Goal: Task Accomplishment & Management: Complete application form

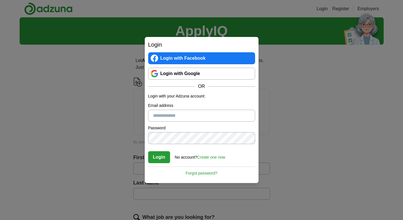
click at [175, 75] on link "Login with Google" at bounding box center [201, 74] width 107 height 12
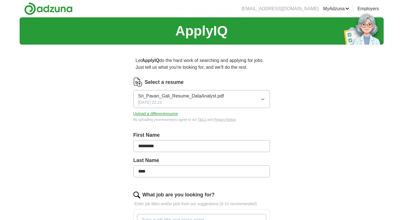
click at [212, 105] on div "Sri_Pavan_Gali_Resume_DataAnalyst.pdf [DATE] 22:24" at bounding box center [181, 99] width 86 height 13
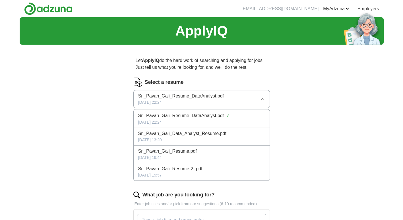
click at [317, 106] on div "ApplyIQ Let ApplyIQ do the hard work of searching and applying for jobs. Just t…" at bounding box center [202, 209] width 364 height 385
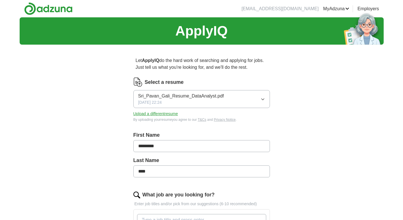
click at [173, 112] on button "Upload a different resume" at bounding box center [155, 114] width 45 height 6
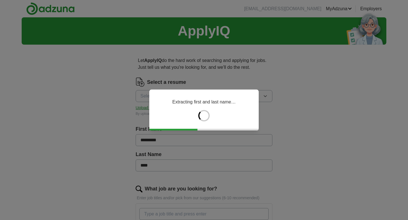
drag, startPoint x: 363, startPoint y: 134, endPoint x: 381, endPoint y: 154, distance: 26.4
click at [369, 139] on div "Extracting first and last name…" at bounding box center [204, 110] width 408 height 220
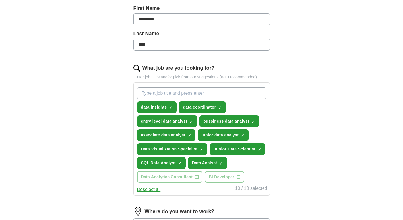
scroll to position [171, 0]
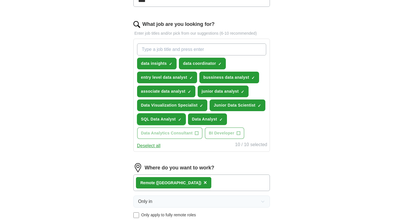
click at [0, 0] on span "×" at bounding box center [0, 0] width 0 height 0
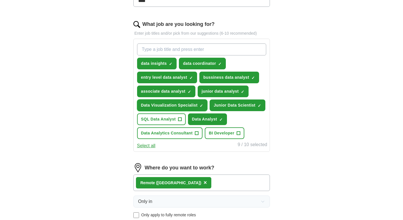
click at [0, 0] on span "×" at bounding box center [0, 0] width 0 height 0
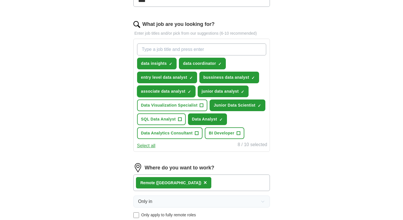
click at [0, 0] on span "×" at bounding box center [0, 0] width 0 height 0
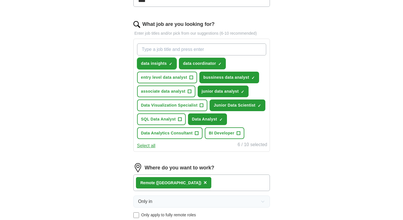
click at [0, 0] on span "×" at bounding box center [0, 0] width 0 height 0
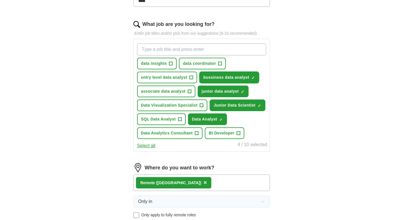
click at [0, 0] on span "×" at bounding box center [0, 0] width 0 height 0
click at [245, 91] on button "junior data analyst ✓ ×" at bounding box center [223, 92] width 51 height 12
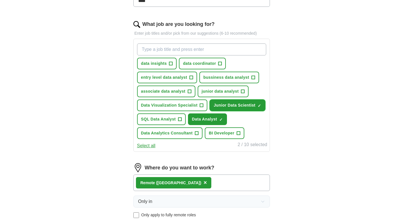
click at [0, 0] on span "×" at bounding box center [0, 0] width 0 height 0
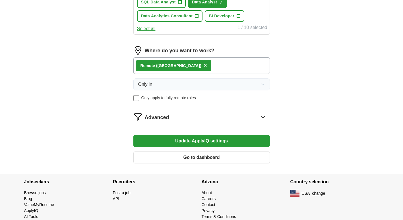
scroll to position [299, 0]
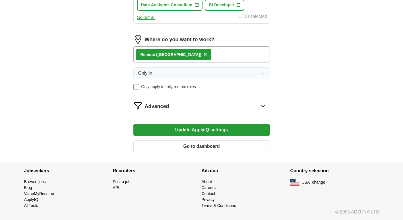
click at [223, 129] on button "Update ApplyIQ settings" at bounding box center [201, 130] width 137 height 12
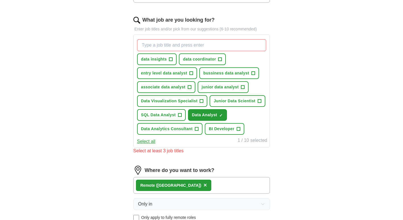
scroll to position [157, 0]
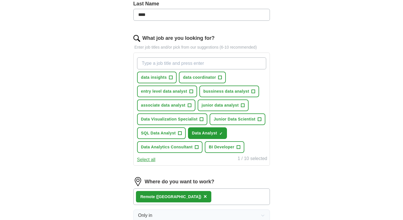
click at [179, 62] on input "What job are you looking for?" at bounding box center [201, 63] width 129 height 12
type input "Associate Data Analyst"
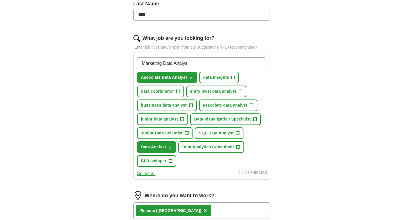
type input "Marketing Data Analyst"
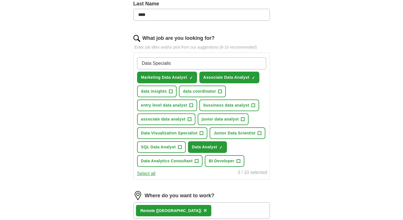
type input "Data Specialist"
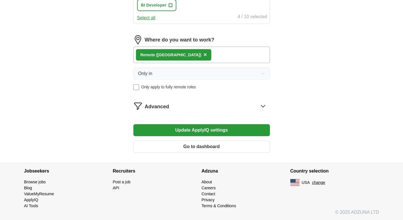
scroll to position [327, 0]
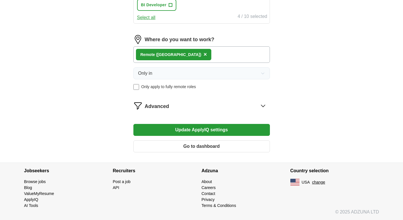
click at [240, 133] on button "Update ApplyIQ settings" at bounding box center [201, 130] width 137 height 12
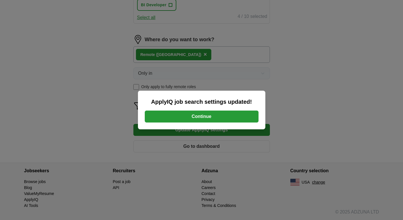
click at [226, 118] on button "Continue" at bounding box center [202, 117] width 114 height 12
